Goal: Task Accomplishment & Management: Use online tool/utility

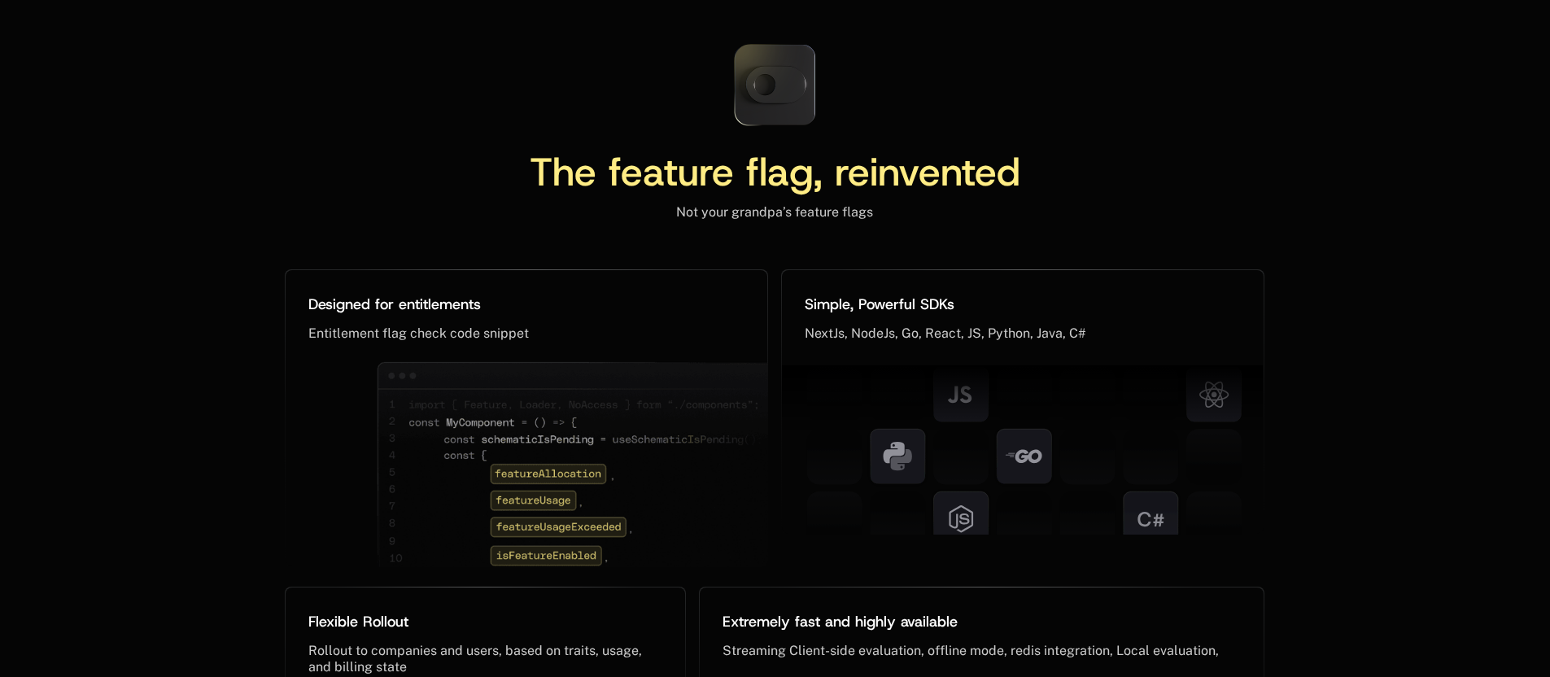
scroll to position [6953, 0]
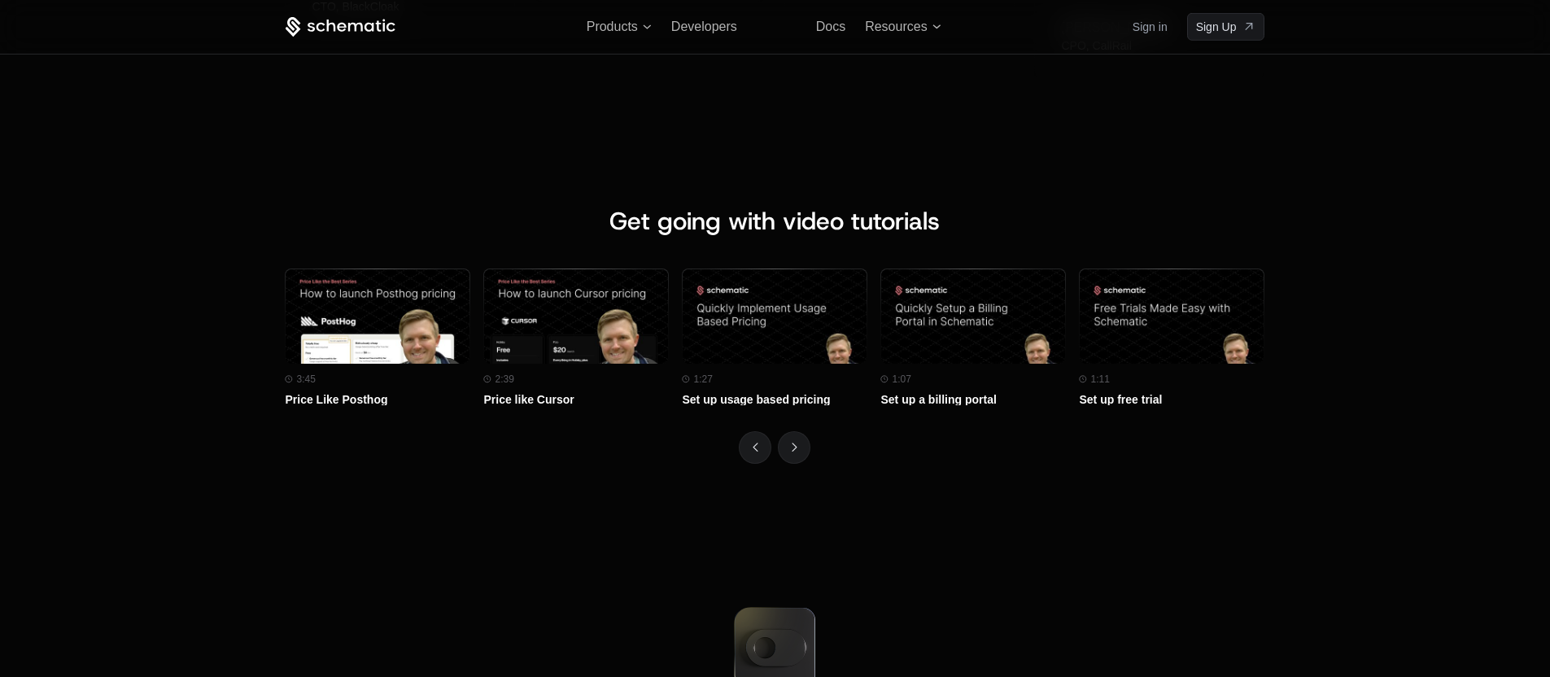
click at [776, 454] on div at bounding box center [775, 447] width 980 height 33
click at [822, 448] on div at bounding box center [775, 447] width 980 height 33
click at [782, 457] on button "Next" at bounding box center [794, 447] width 33 height 33
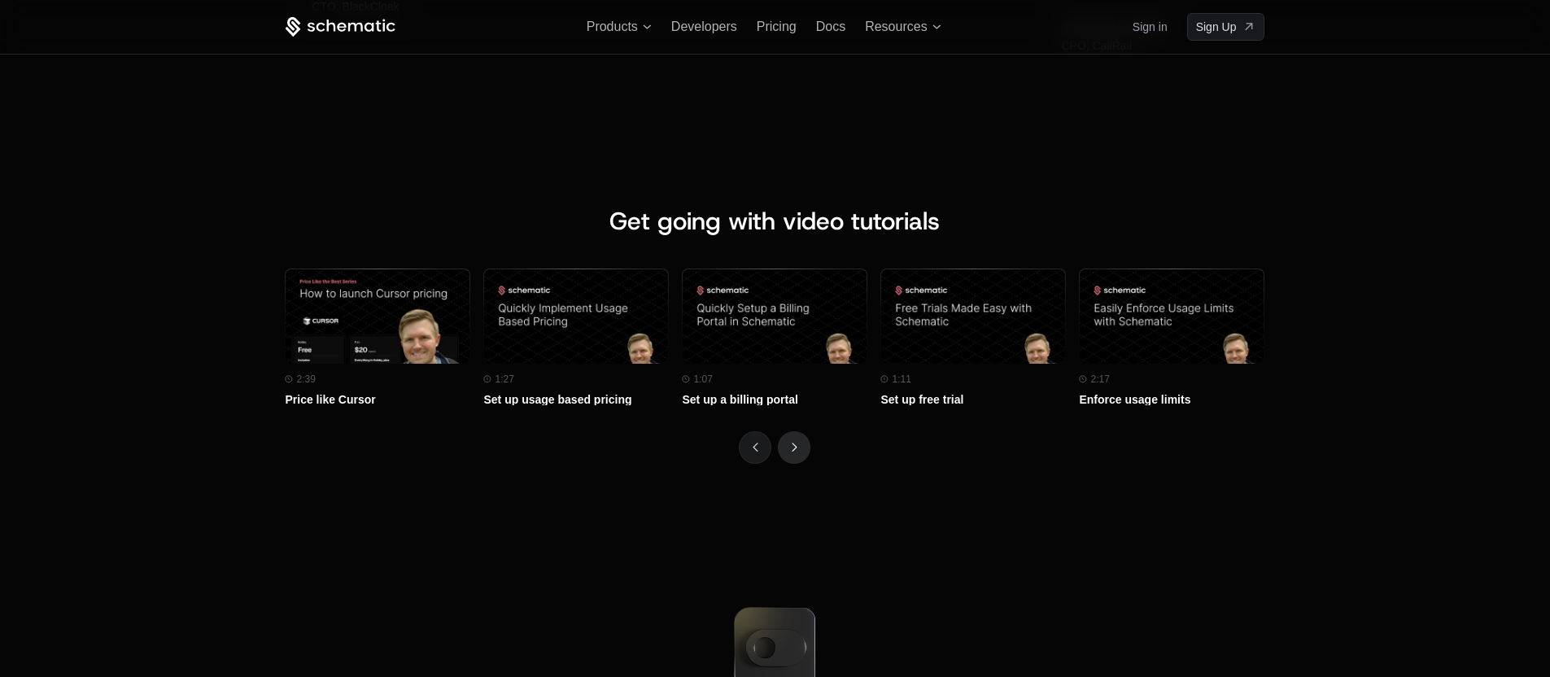
click at [782, 457] on button "Next" at bounding box center [794, 447] width 33 height 33
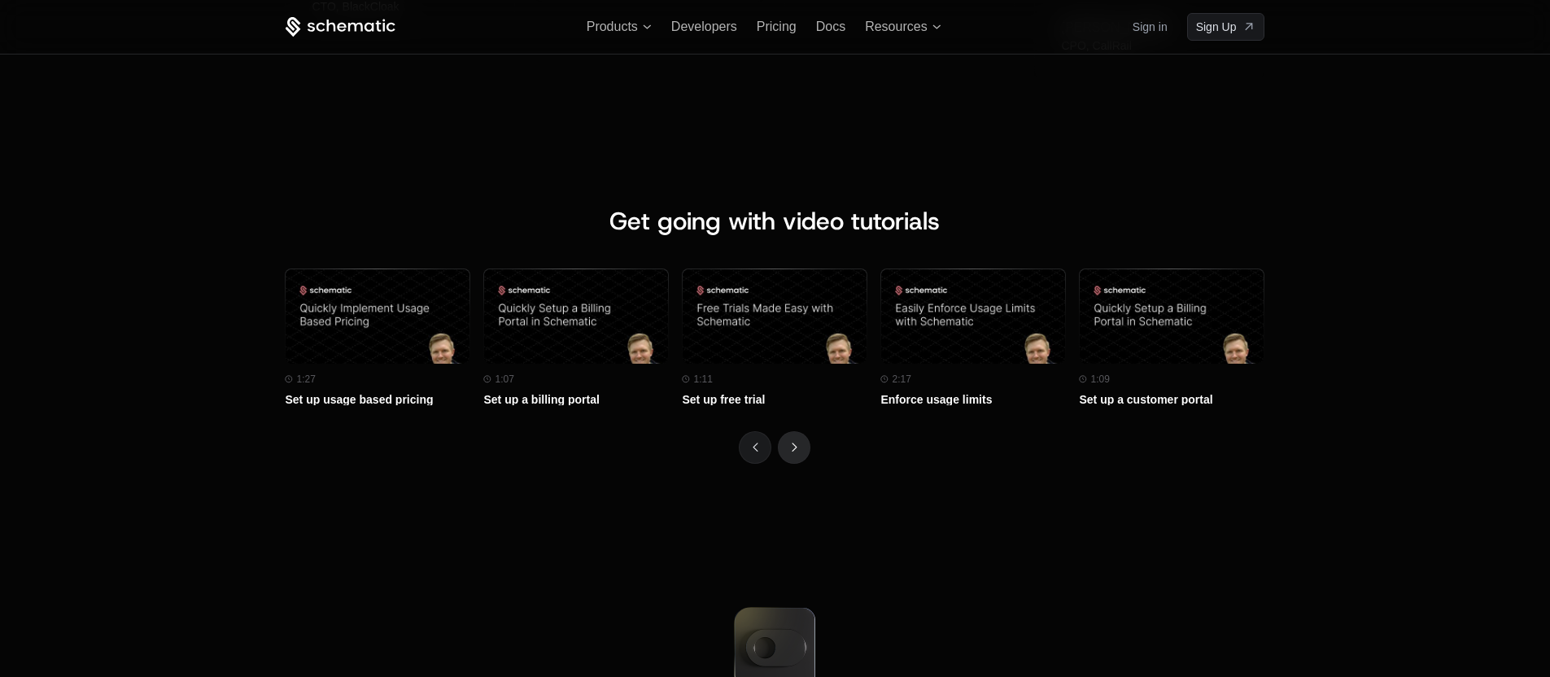
click at [782, 457] on button "Next" at bounding box center [794, 447] width 33 height 33
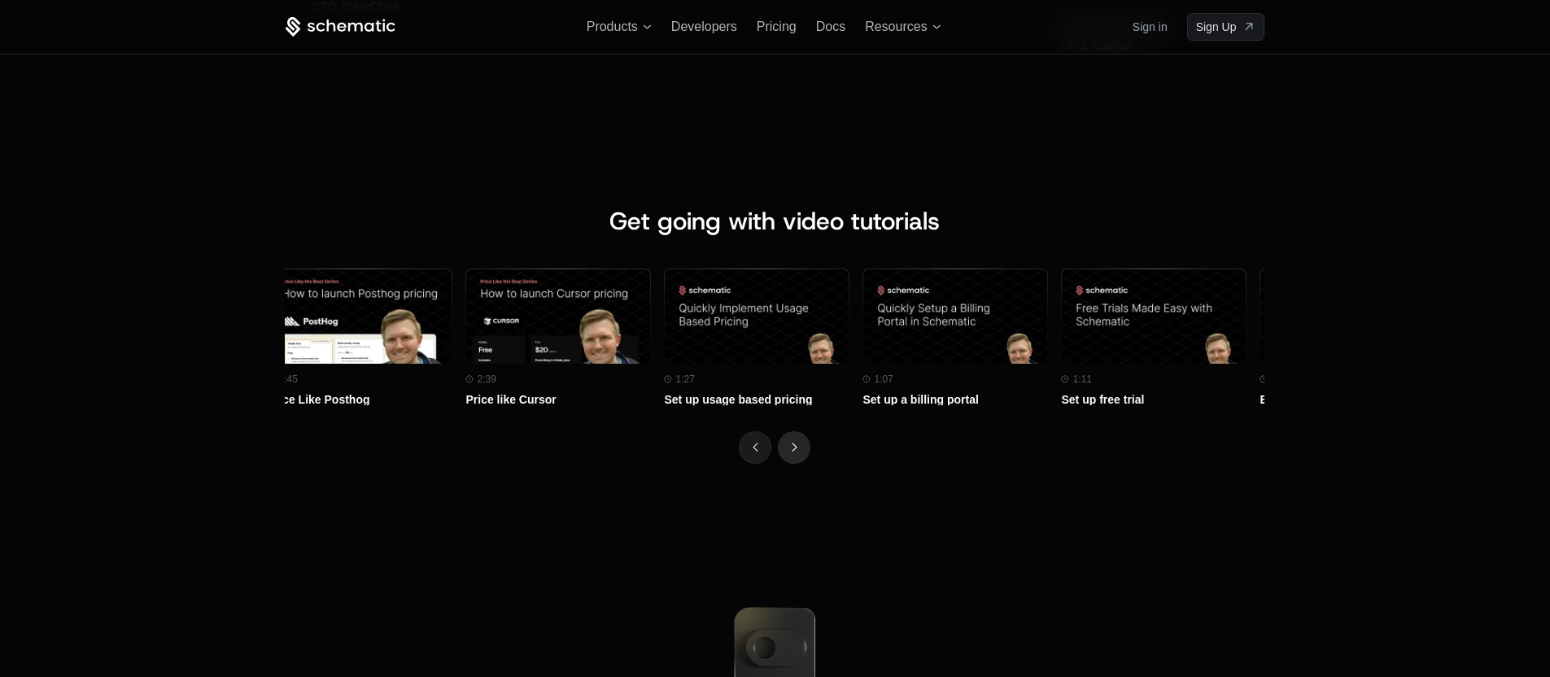
scroll to position [0, 0]
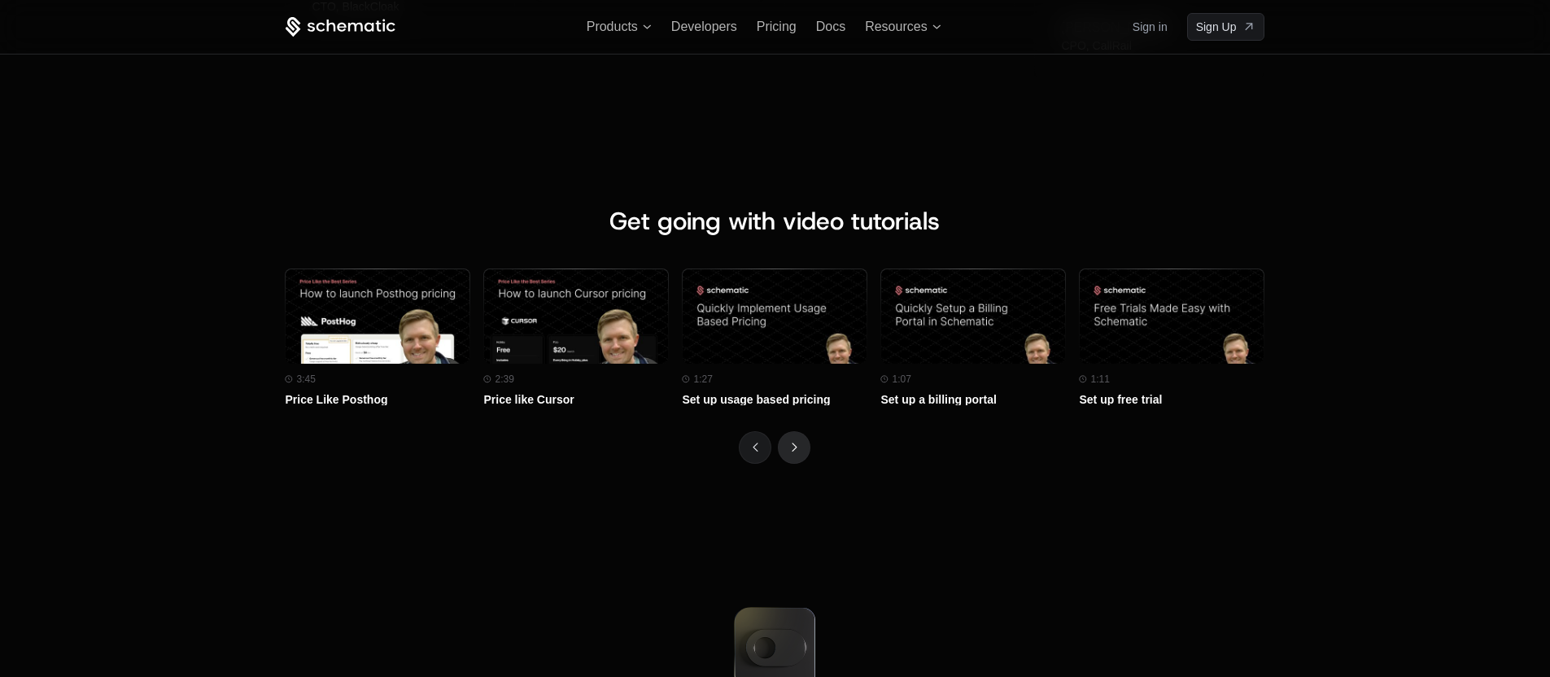
click at [782, 457] on button "Next" at bounding box center [794, 447] width 33 height 33
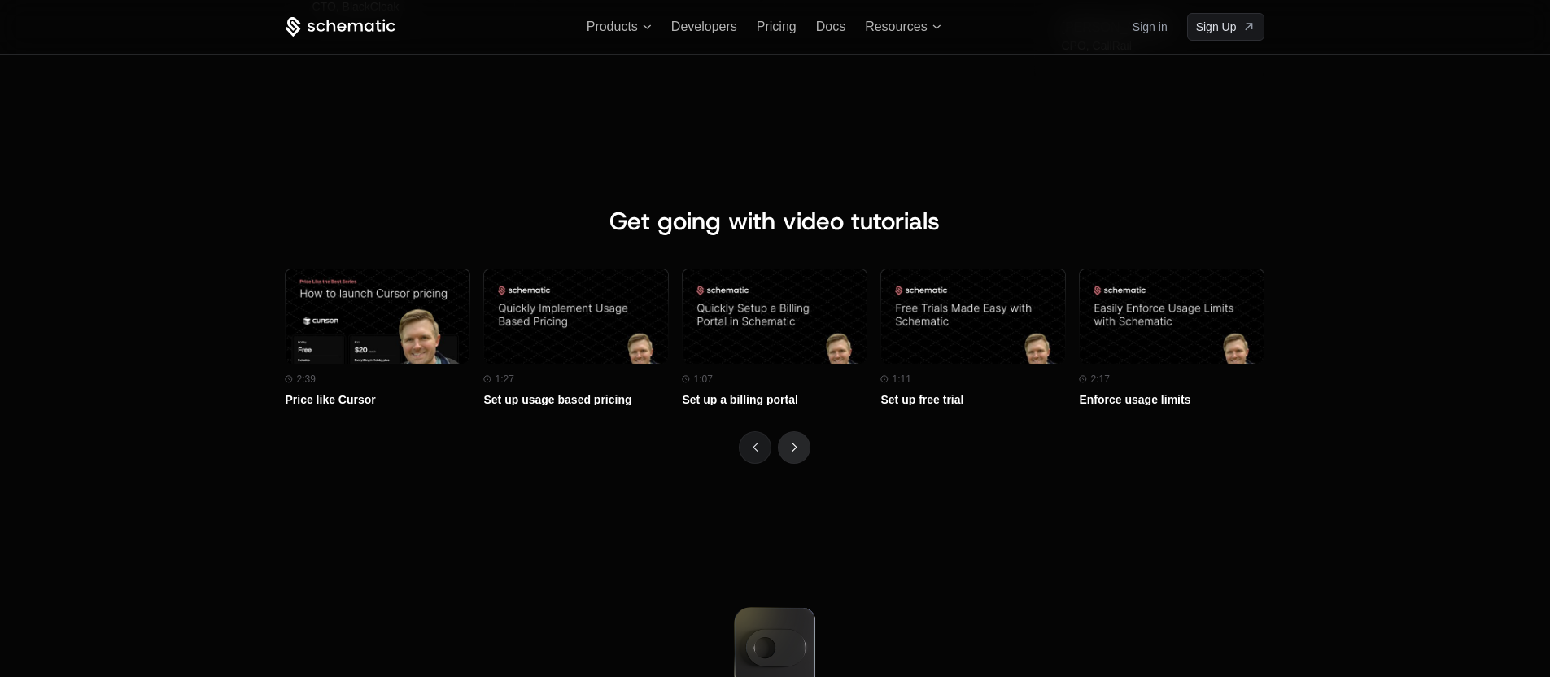
click at [782, 457] on button "Next" at bounding box center [794, 447] width 33 height 33
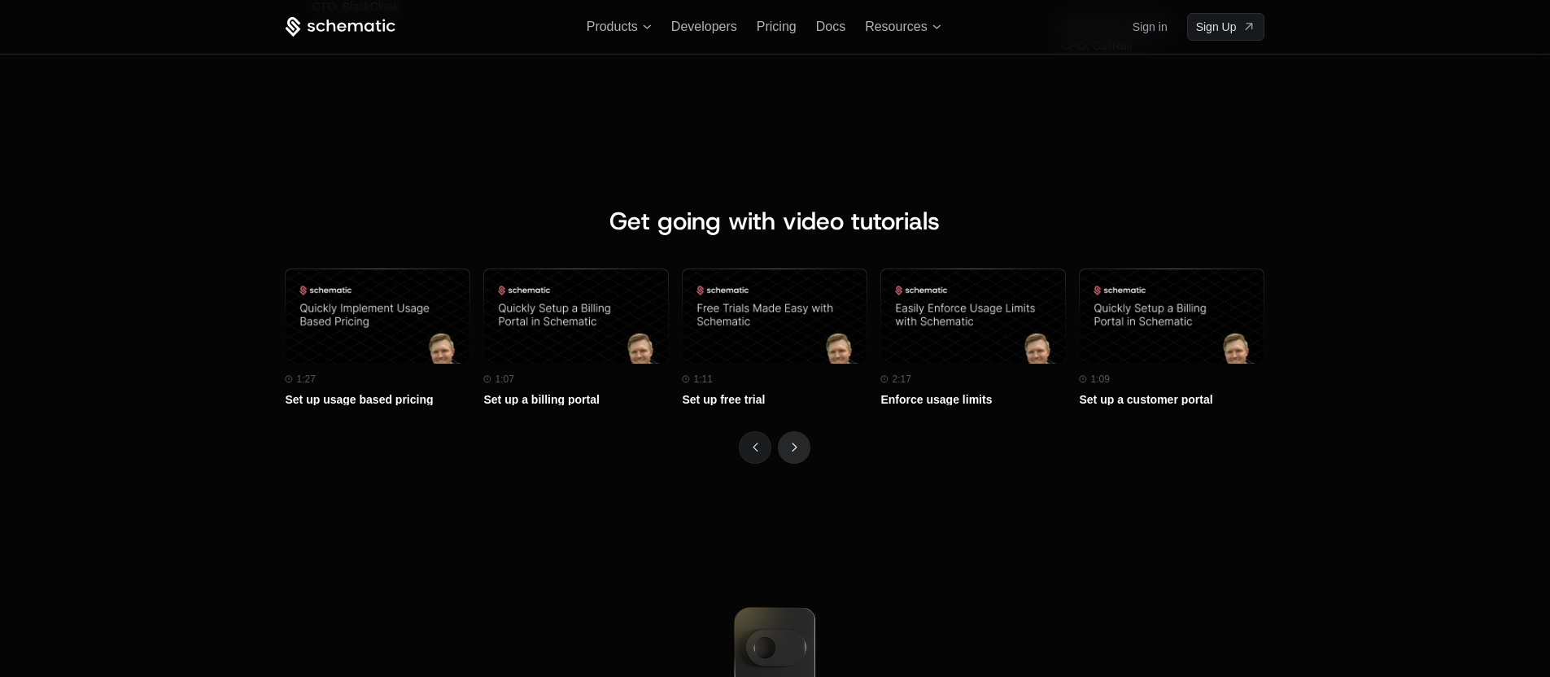
click at [782, 457] on button "Next" at bounding box center [794, 447] width 33 height 33
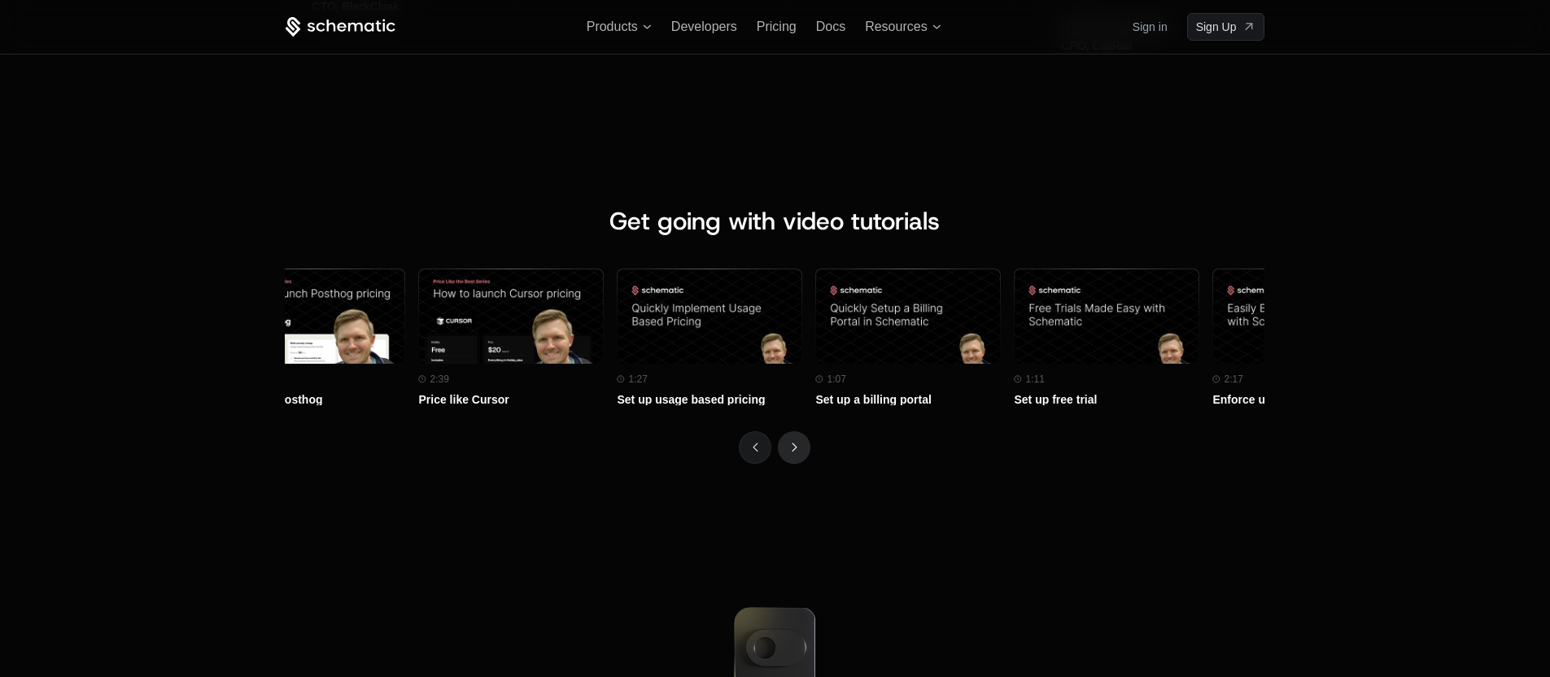
click at [782, 457] on button "Next" at bounding box center [794, 447] width 33 height 33
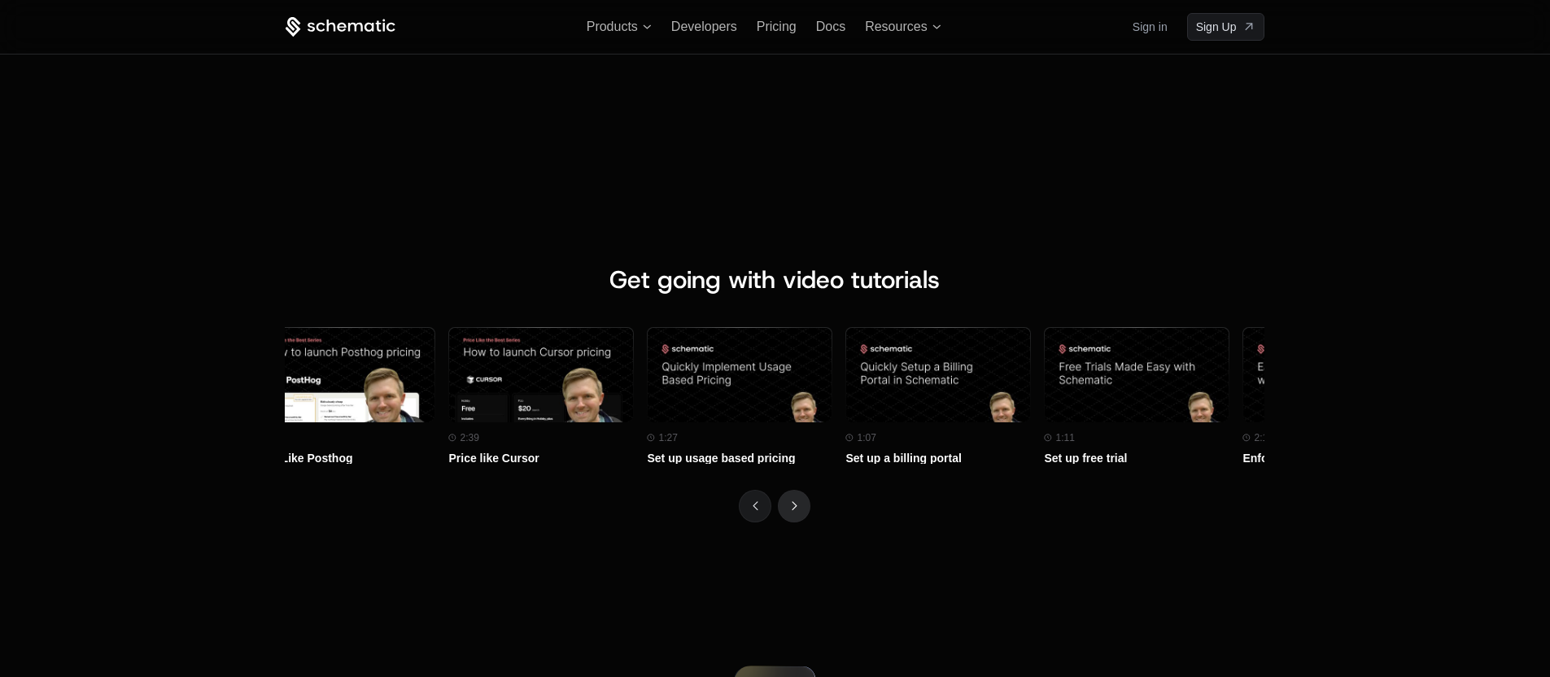
click at [845, 457] on div "Set up a billing portal" at bounding box center [938, 457] width 186 height 11
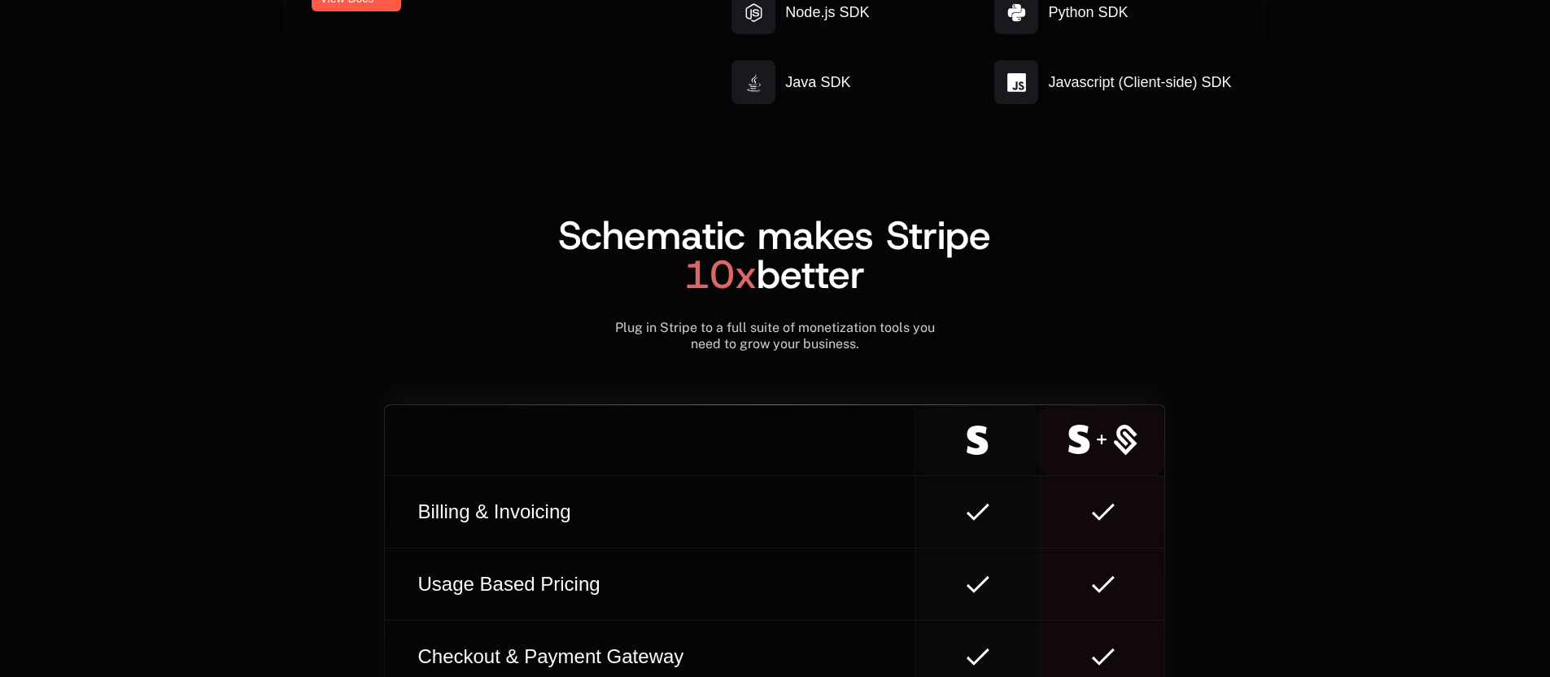
scroll to position [8995, 0]
